Goal: Transaction & Acquisition: Obtain resource

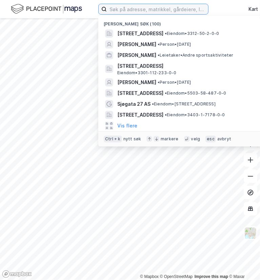
click at [130, 10] on input at bounding box center [157, 9] width 101 height 10
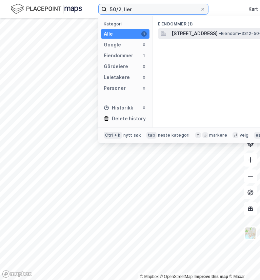
type input "50/2, lier"
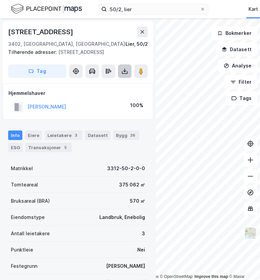
click at [123, 69] on icon at bounding box center [124, 71] width 7 height 7
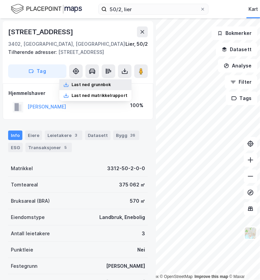
click at [104, 84] on div "Last ned grunnbok" at bounding box center [90, 84] width 39 height 5
